Goal: Find specific page/section: Locate a particular part of the current website

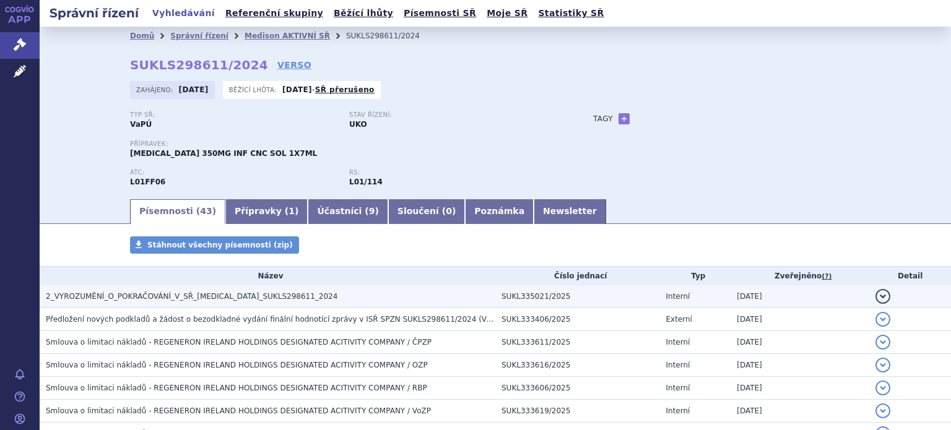
click at [224, 297] on span "2_VYROZUMĚNÍ_O_POKRAČOVÁNÍ_V_SŘ_[MEDICAL_DATA]_SUKLS298611_2024" at bounding box center [192, 296] width 292 height 9
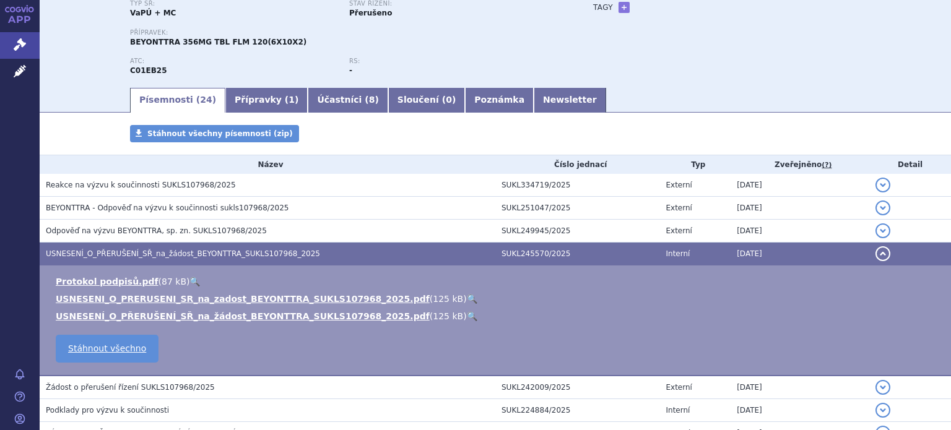
scroll to position [30, 0]
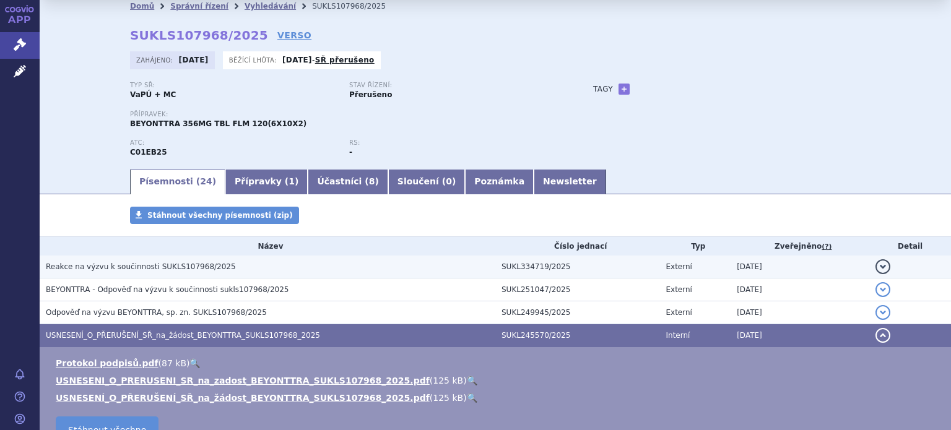
click at [136, 266] on span "Reakce na výzvu k součinnosti SUKLS107968/2025" at bounding box center [141, 267] width 190 height 9
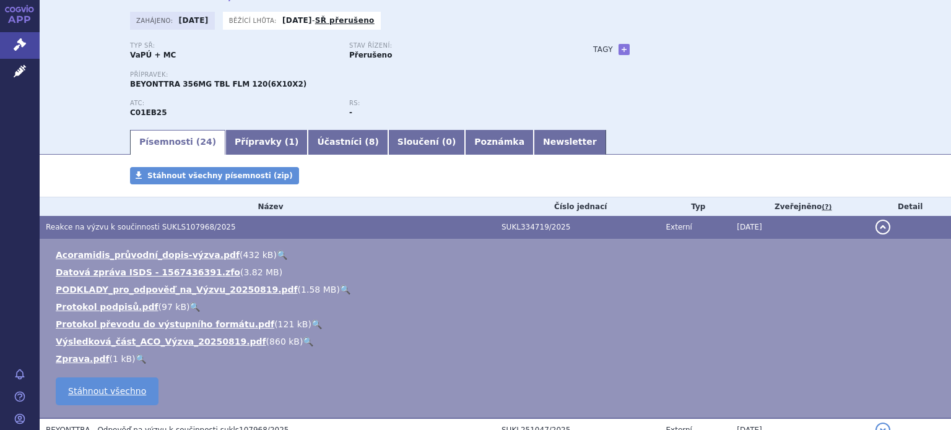
scroll to position [92, 0]
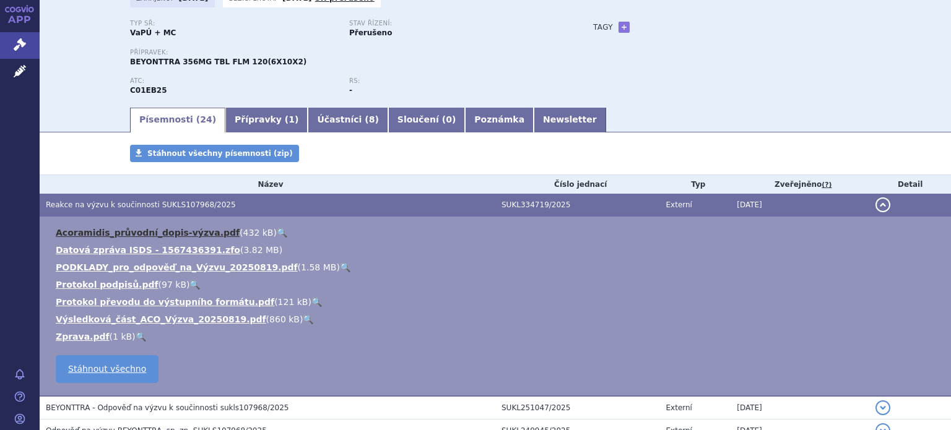
click at [110, 233] on link "Acoramidis_průvodní_dopis-výzva.pdf" at bounding box center [148, 233] width 184 height 10
